Goal: Find specific page/section: Find specific page/section

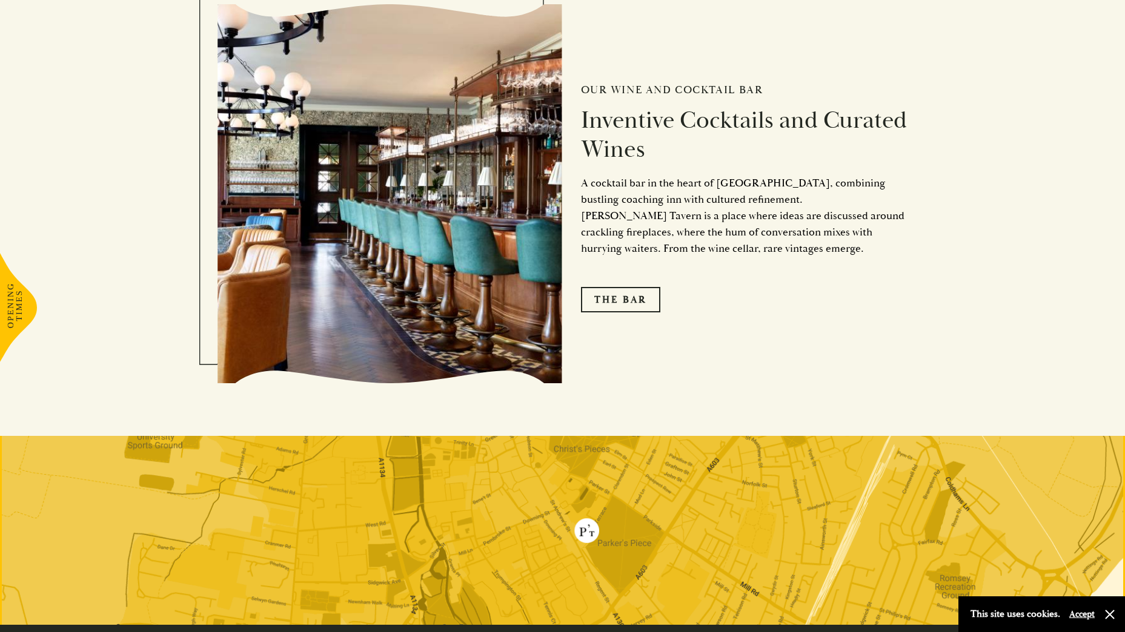
scroll to position [2370, 0]
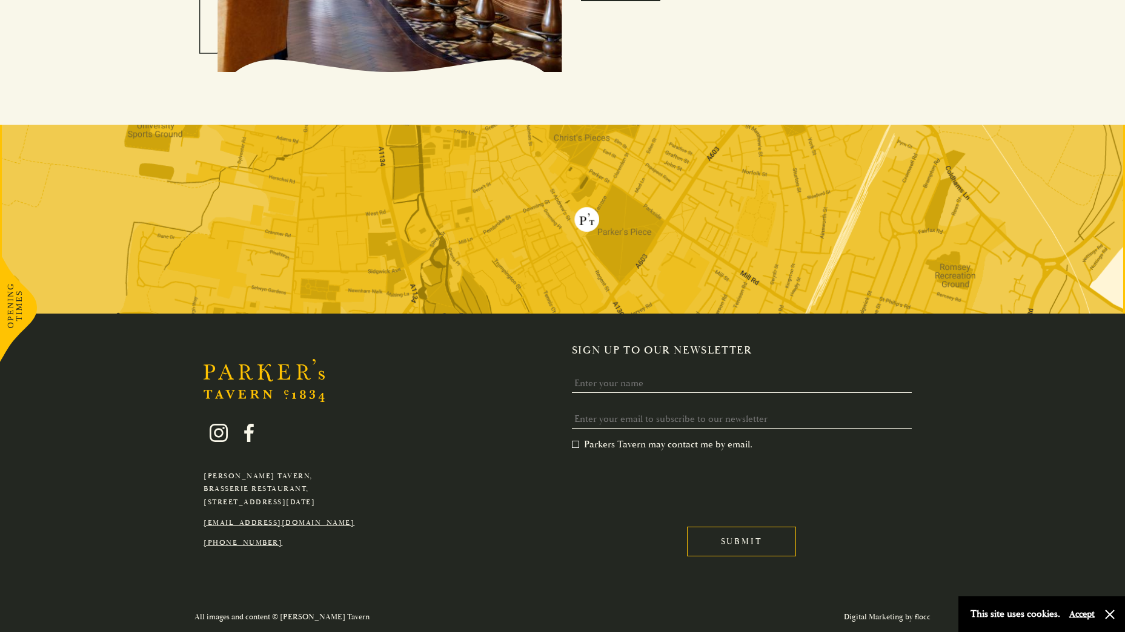
drag, startPoint x: 354, startPoint y: 502, endPoint x: 316, endPoint y: 504, distance: 38.2
click at [337, 504] on div "[PERSON_NAME][GEOGRAPHIC_DATA], [GEOGRAPHIC_DATA], [GEOGRAPHIC_DATA][DATE] [EMA…" at bounding box center [278, 478] width 169 height 144
drag, startPoint x: 316, startPoint y: 504, endPoint x: 211, endPoint y: 481, distance: 107.9
click at [212, 483] on p "[PERSON_NAME][GEOGRAPHIC_DATA], [GEOGRAPHIC_DATA], [STREET_ADDRESS][DATE]" at bounding box center [278, 489] width 151 height 39
click at [249, 484] on p "[PERSON_NAME][GEOGRAPHIC_DATA], [GEOGRAPHIC_DATA], [STREET_ADDRESS][DATE]" at bounding box center [278, 489] width 151 height 39
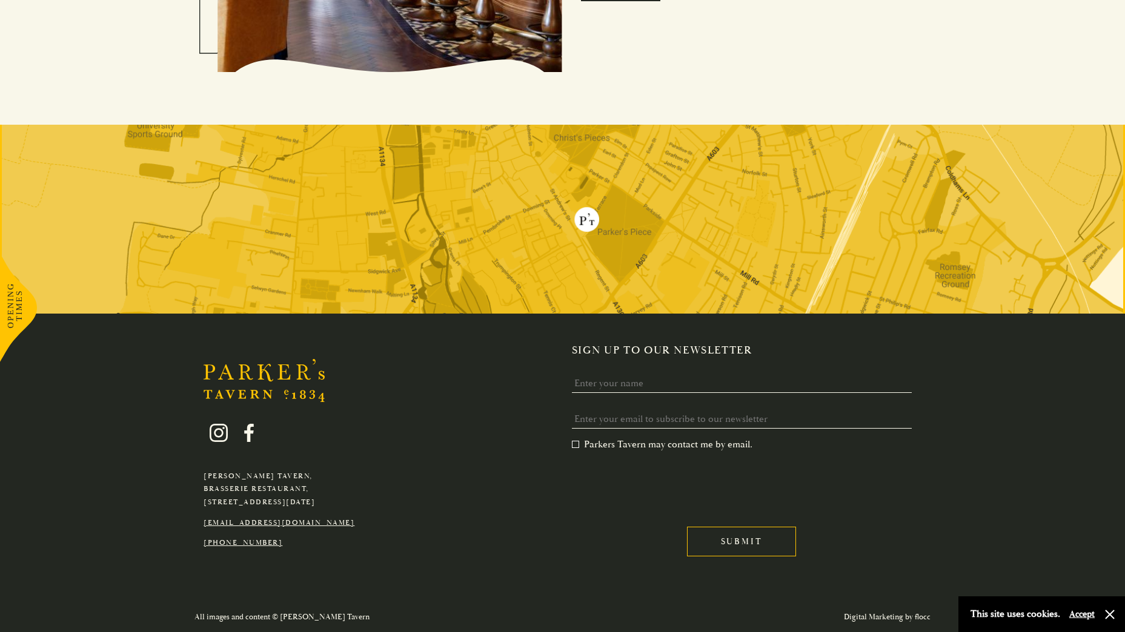
click at [249, 484] on p "[PERSON_NAME][GEOGRAPHIC_DATA], [GEOGRAPHIC_DATA], [STREET_ADDRESS][DATE]" at bounding box center [278, 489] width 151 height 39
drag, startPoint x: 249, startPoint y: 484, endPoint x: 362, endPoint y: 501, distance: 113.8
click at [354, 500] on p "[PERSON_NAME][GEOGRAPHIC_DATA], [GEOGRAPHIC_DATA], [STREET_ADDRESS][DATE]" at bounding box center [278, 489] width 151 height 39
drag, startPoint x: 368, startPoint y: 501, endPoint x: 204, endPoint y: 475, distance: 165.6
click at [204, 475] on div "[PERSON_NAME][GEOGRAPHIC_DATA], [GEOGRAPHIC_DATA], [GEOGRAPHIC_DATA][DATE] [EMA…" at bounding box center [278, 478] width 169 height 144
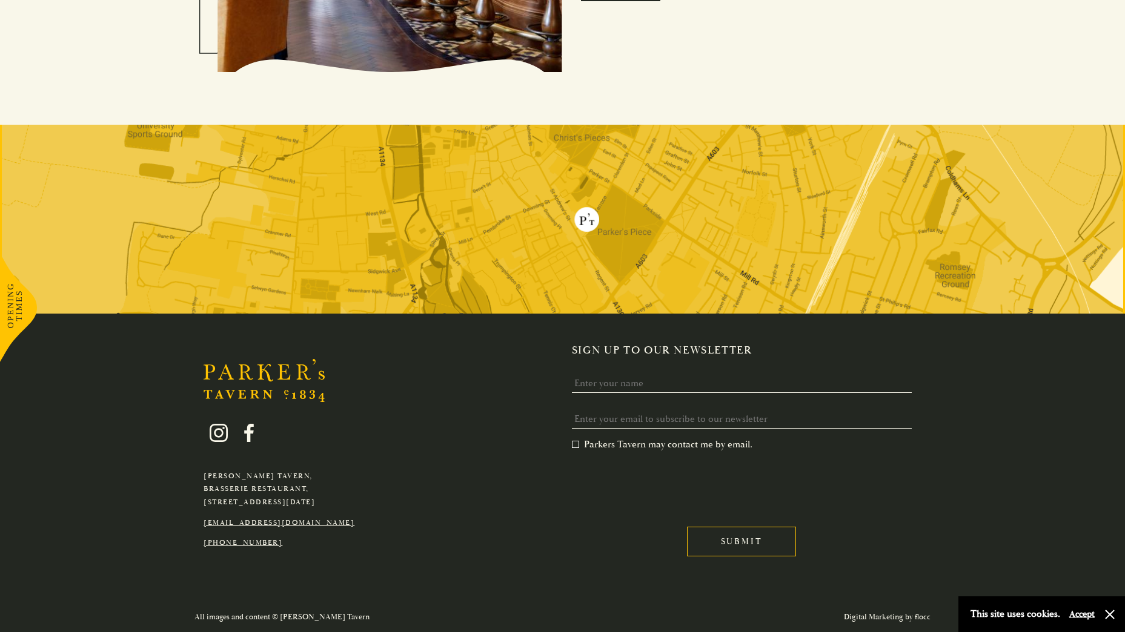
copy p "[PERSON_NAME][GEOGRAPHIC_DATA], [GEOGRAPHIC_DATA], [STREET_ADDRESS][DATE]"
